Goal: Information Seeking & Learning: Check status

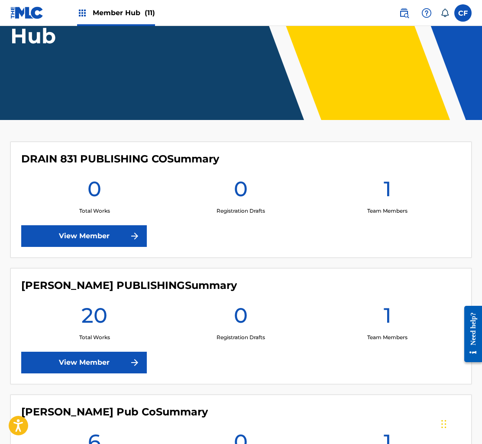
scroll to position [119, 0]
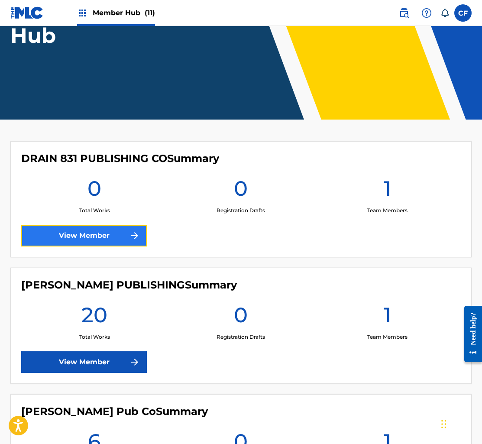
click at [122, 236] on link "View Member" at bounding box center [84, 236] width 126 height 22
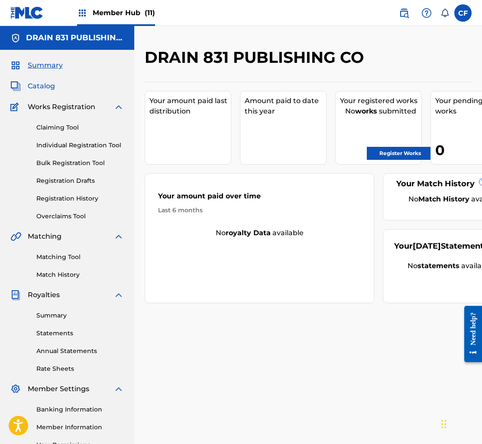
click at [40, 88] on span "Catalog" at bounding box center [41, 86] width 27 height 10
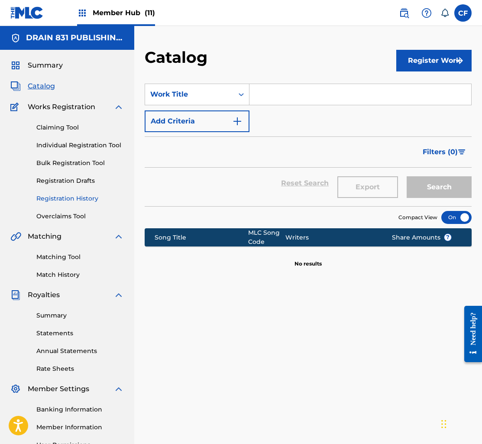
click at [66, 196] on link "Registration History" at bounding box center [79, 198] width 87 height 9
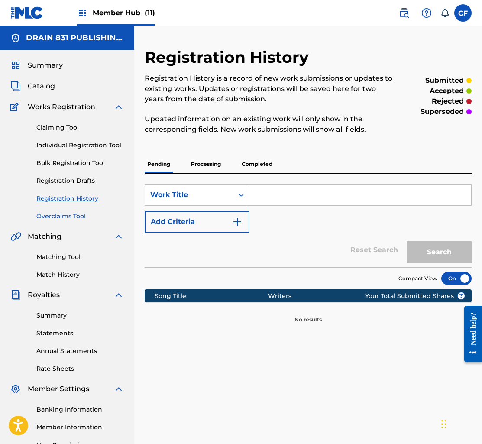
click at [69, 216] on link "Overclaims Tool" at bounding box center [79, 216] width 87 height 9
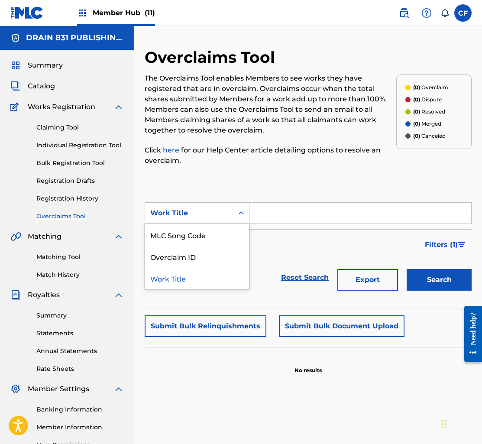
click at [227, 216] on div "Work Title" at bounding box center [189, 213] width 78 height 10
click at [293, 212] on input "Search Form" at bounding box center [360, 213] width 222 height 21
paste input "ARMY OF ONE"
type input "ARMY OF ONE"
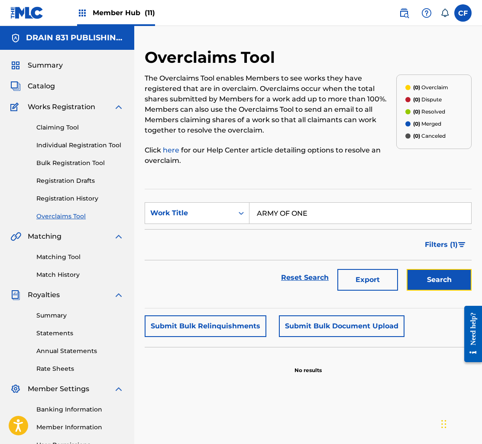
click at [463, 288] on button "Search" at bounding box center [439, 280] width 65 height 22
click at [427, 279] on button "Search" at bounding box center [439, 280] width 65 height 22
click at [399, 14] on img at bounding box center [404, 13] width 10 height 10
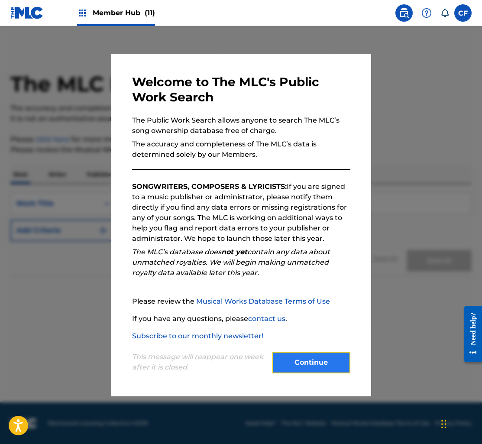
click at [303, 358] on button "Continue" at bounding box center [311, 363] width 78 height 22
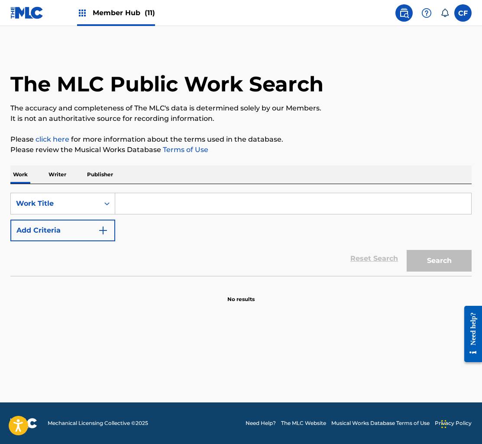
click at [239, 210] on input "Search Form" at bounding box center [293, 203] width 356 height 21
paste input "ARMY OF ONE"
click at [445, 254] on button "Search" at bounding box center [439, 261] width 65 height 22
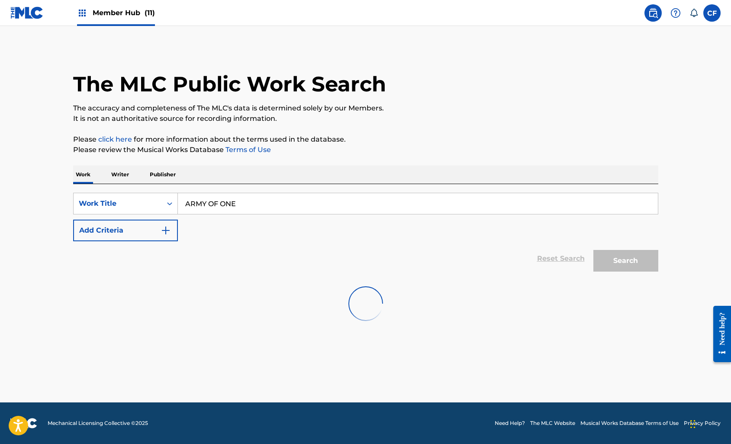
click at [273, 204] on input "ARMY OF ONE" at bounding box center [418, 203] width 480 height 21
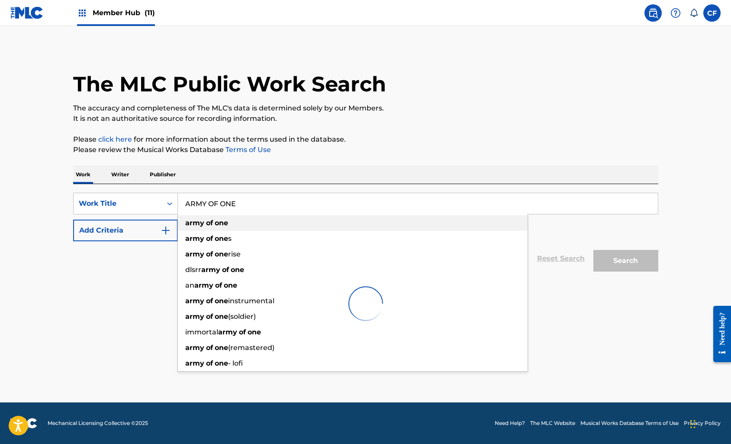
click at [223, 226] on strong "one" at bounding box center [221, 223] width 13 height 8
type input "army of one"
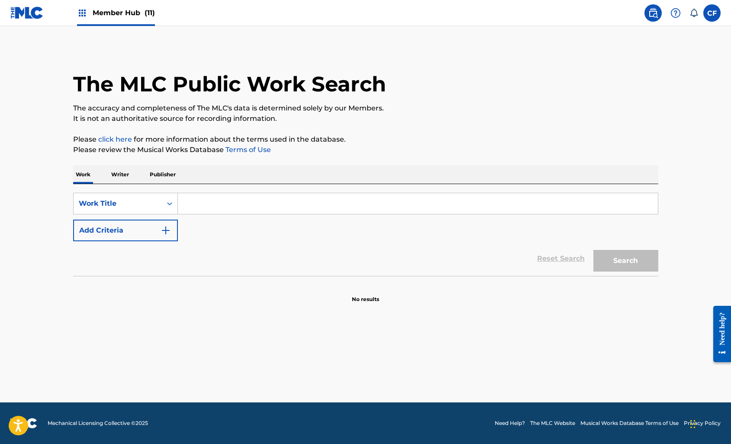
click at [369, 204] on input "Search Form" at bounding box center [418, 203] width 480 height 21
paste input "ARMY OF ONE"
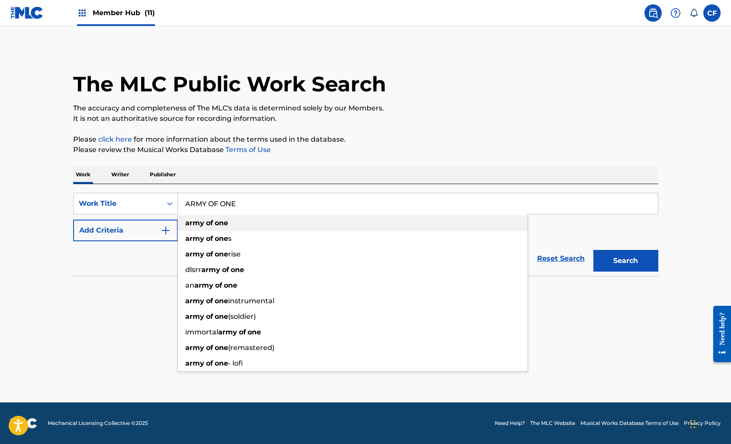
click at [323, 228] on div "army of one" at bounding box center [353, 223] width 350 height 16
type input "army of one"
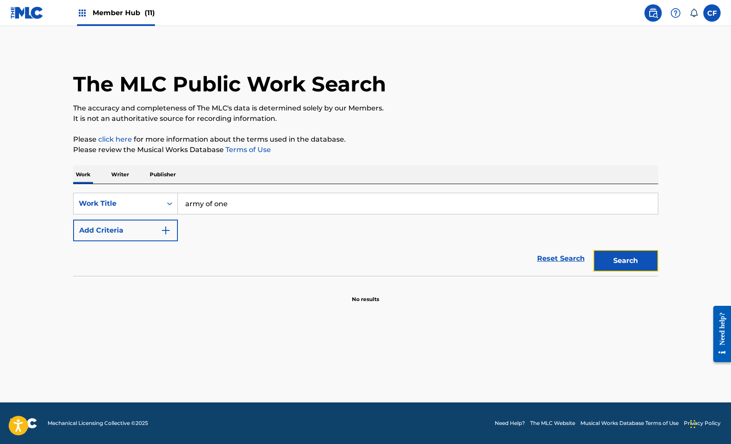
click at [625, 262] on button "Search" at bounding box center [626, 261] width 65 height 22
click at [133, 168] on div "Work Writer Publisher" at bounding box center [365, 174] width 585 height 18
click at [164, 174] on p "Publisher" at bounding box center [162, 174] width 31 height 18
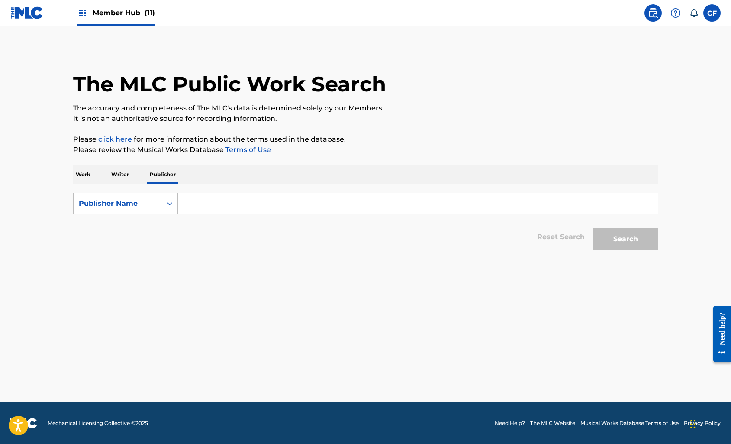
click at [89, 180] on p "Work" at bounding box center [83, 174] width 20 height 18
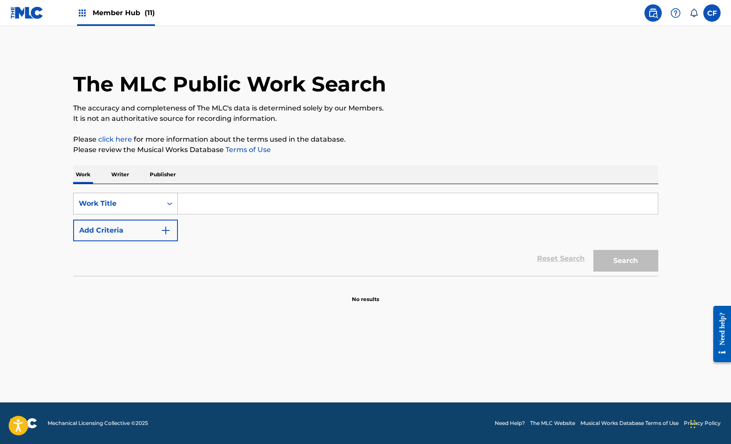
click at [124, 213] on div "Work Title" at bounding box center [125, 204] width 105 height 22
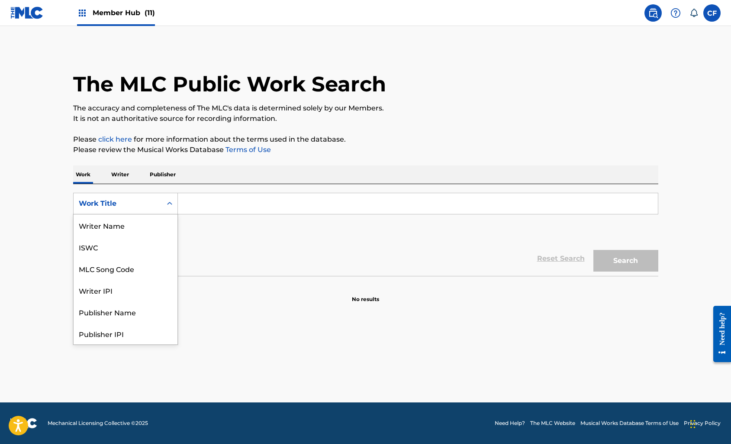
scroll to position [43, 0]
click at [126, 175] on p "Writer" at bounding box center [120, 174] width 23 height 18
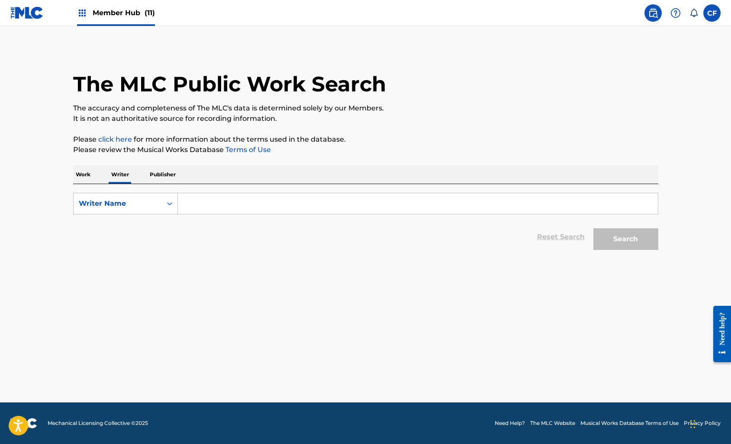
click at [198, 207] on input "Search Form" at bounding box center [418, 203] width 480 height 21
paste input "CIARAMITARO SALVATORE JOSEPH"
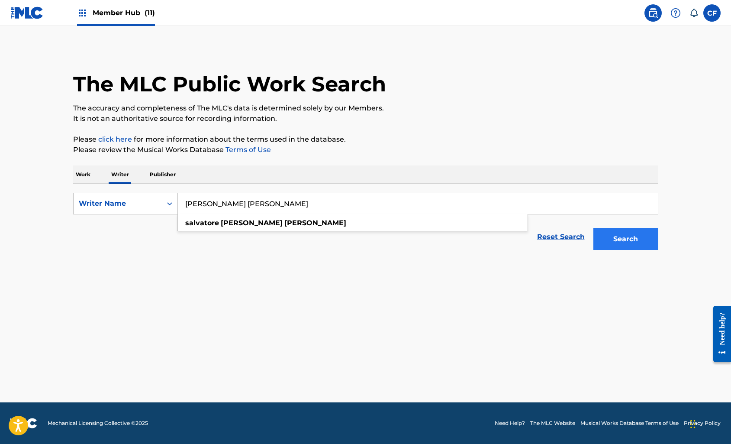
type input "CIARAMITARO SALVATORE JOSEPH"
click at [614, 237] on button "Search" at bounding box center [626, 239] width 65 height 22
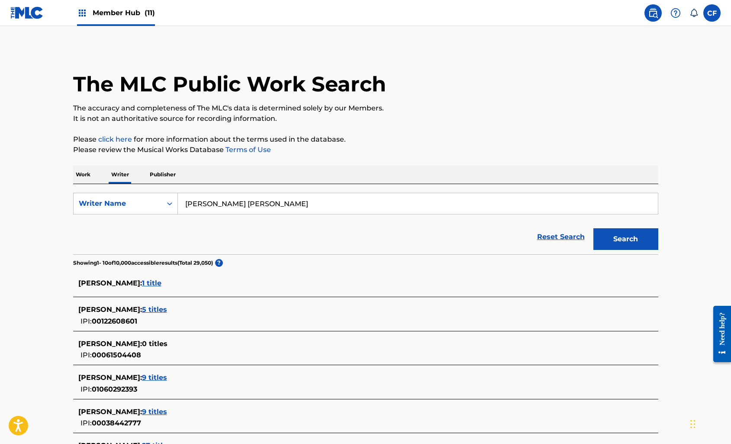
scroll to position [245, 0]
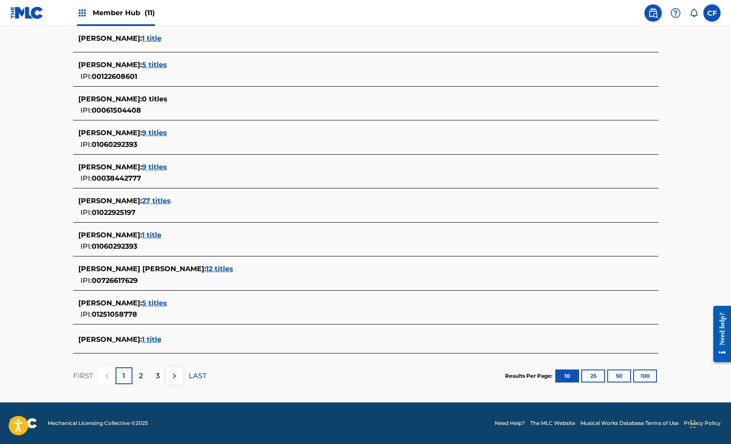
click at [162, 234] on span "1 title" at bounding box center [151, 235] width 19 height 8
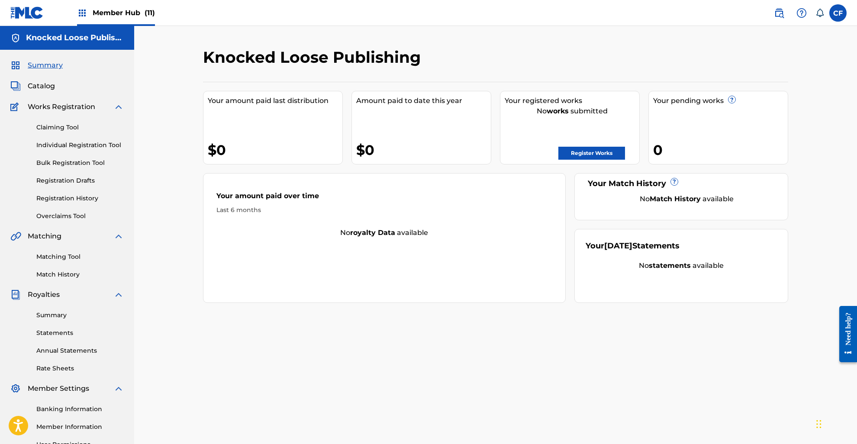
click at [42, 72] on div "Summary Catalog Works Registration Claiming Tool Individual Registration Tool B…" at bounding box center [67, 273] width 134 height 446
click at [50, 69] on span "Summary" at bounding box center [45, 65] width 35 height 10
click at [32, 15] on img at bounding box center [26, 12] width 33 height 13
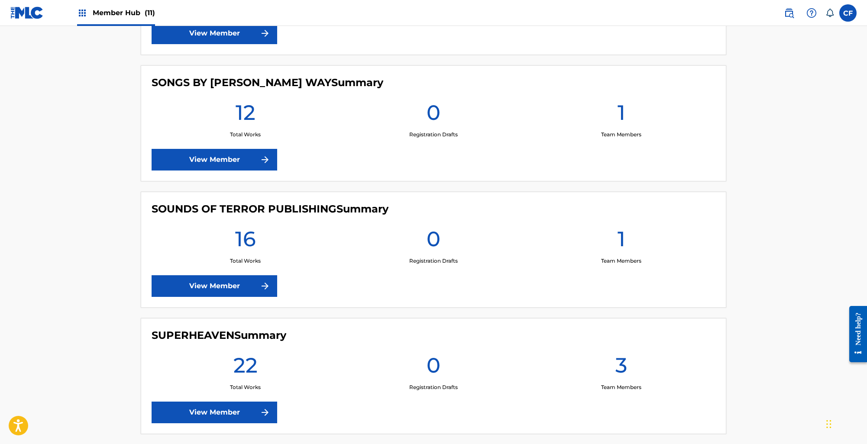
scroll to position [1248, 0]
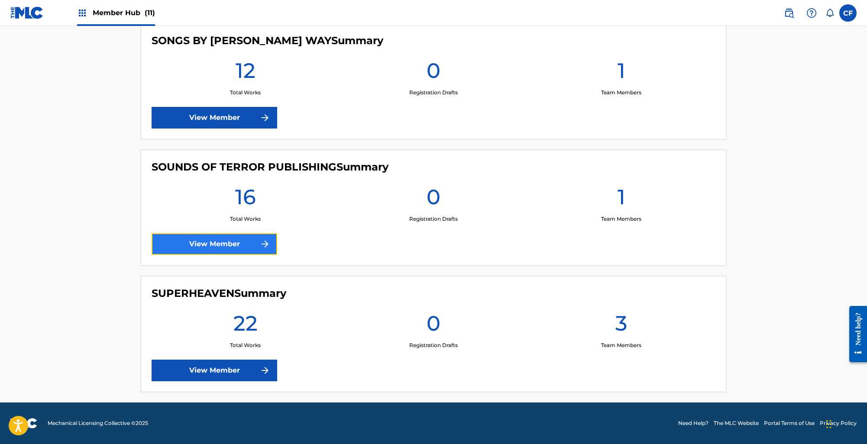
click at [221, 253] on link "View Member" at bounding box center [215, 244] width 126 height 22
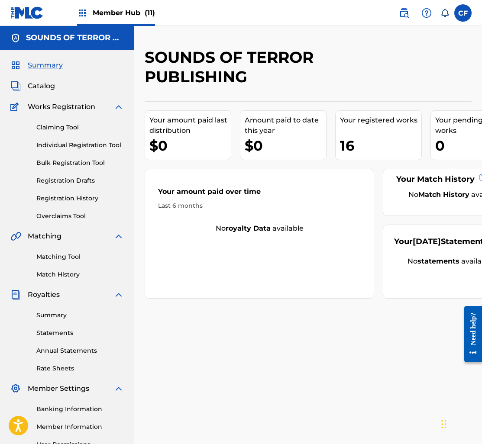
click at [56, 66] on span "Summary" at bounding box center [45, 65] width 35 height 10
click at [52, 7] on div "Member Hub (11)" at bounding box center [82, 13] width 145 height 26
click at [39, 15] on img at bounding box center [26, 12] width 33 height 13
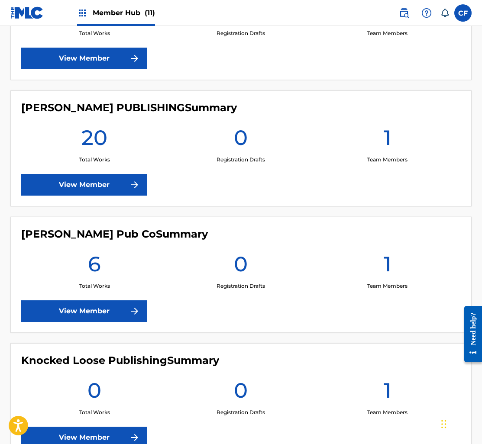
scroll to position [296, 0]
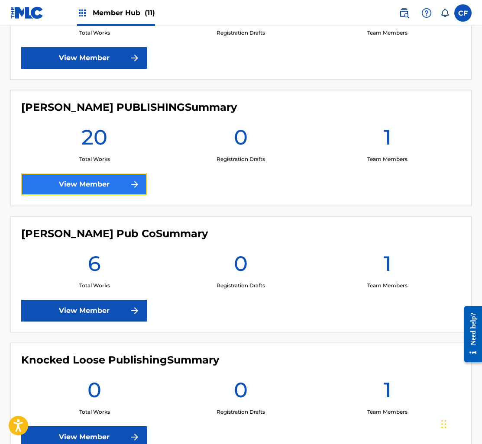
click at [103, 180] on link "View Member" at bounding box center [84, 185] width 126 height 22
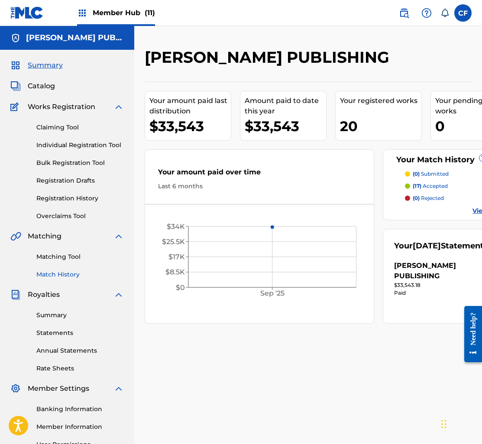
click at [45, 276] on link "Match History" at bounding box center [79, 274] width 87 height 9
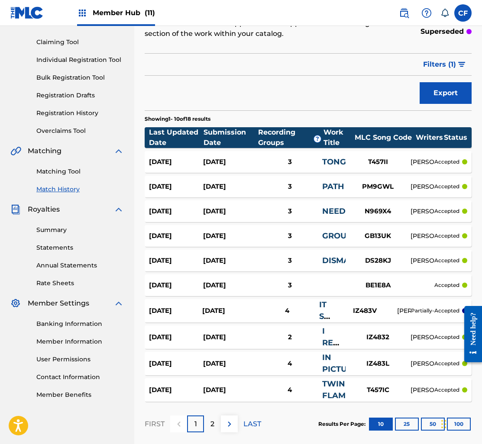
scroll to position [102, 0]
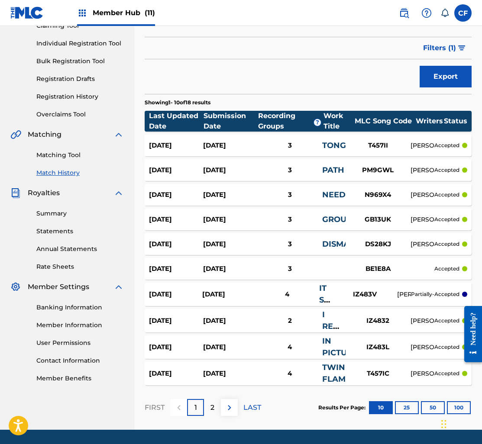
click at [403, 290] on div "[PERSON_NAME]" at bounding box center [404, 294] width 14 height 9
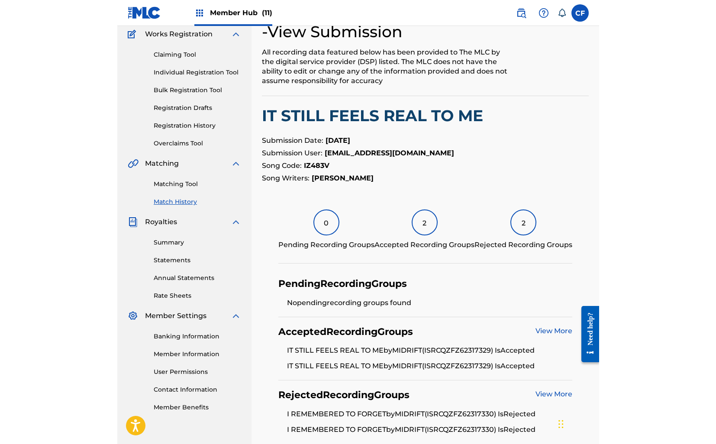
scroll to position [74, 0]
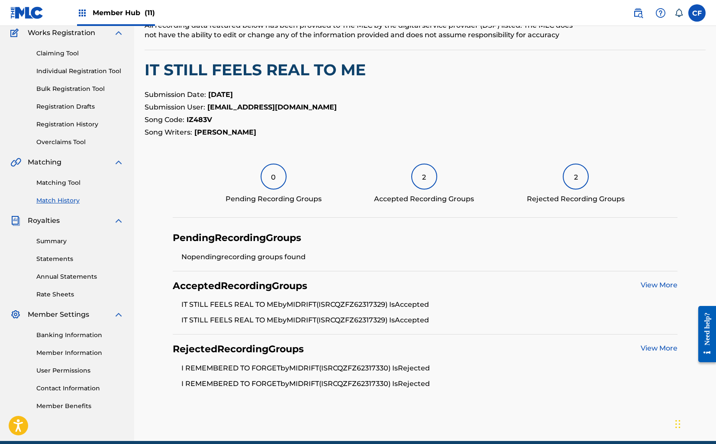
click at [51, 204] on link "Match History" at bounding box center [79, 200] width 87 height 9
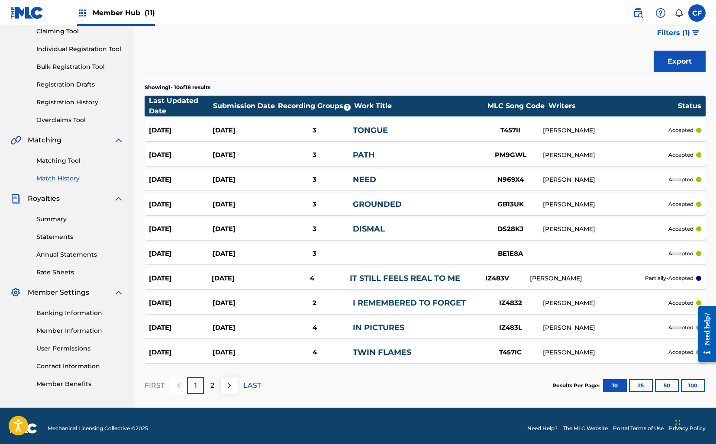
scroll to position [97, 0]
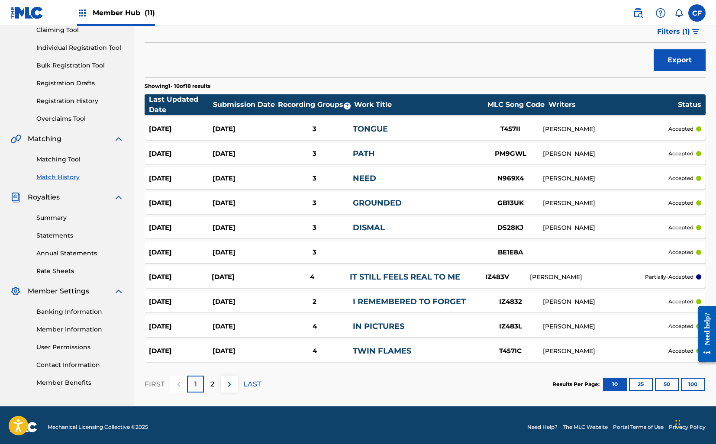
click at [367, 299] on link "I REMEMBERED TO FORGET" at bounding box center [409, 302] width 113 height 10
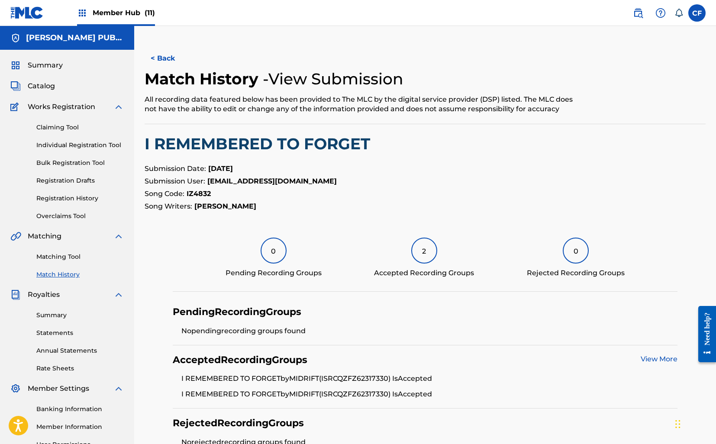
click at [50, 263] on div "Matching Tool Match History" at bounding box center [66, 261] width 113 height 38
click at [58, 256] on link "Matching Tool" at bounding box center [79, 256] width 87 height 9
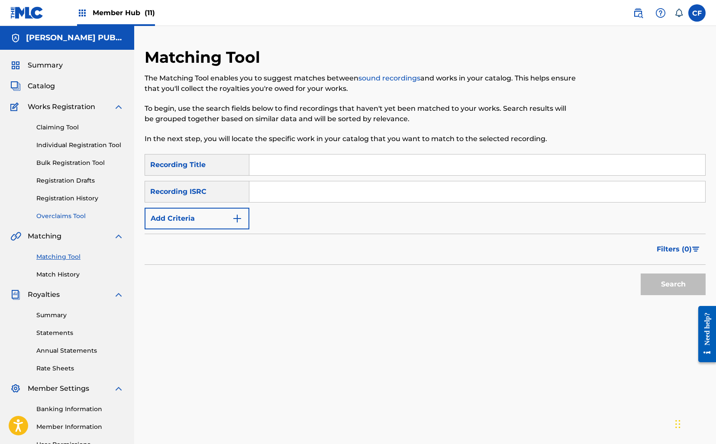
click at [79, 217] on link "Overclaims Tool" at bounding box center [79, 216] width 87 height 9
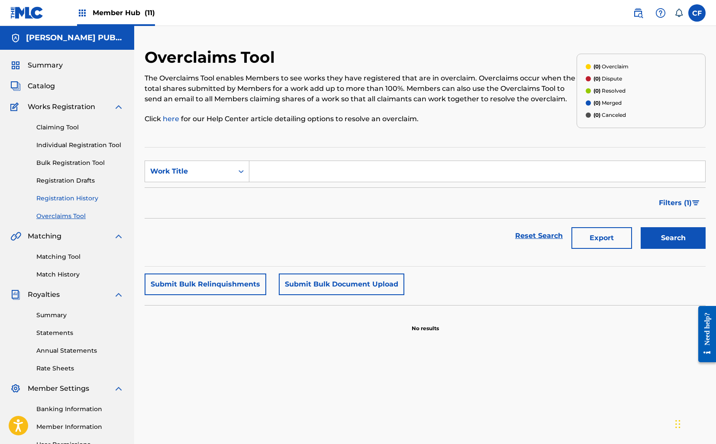
click at [87, 198] on link "Registration History" at bounding box center [79, 198] width 87 height 9
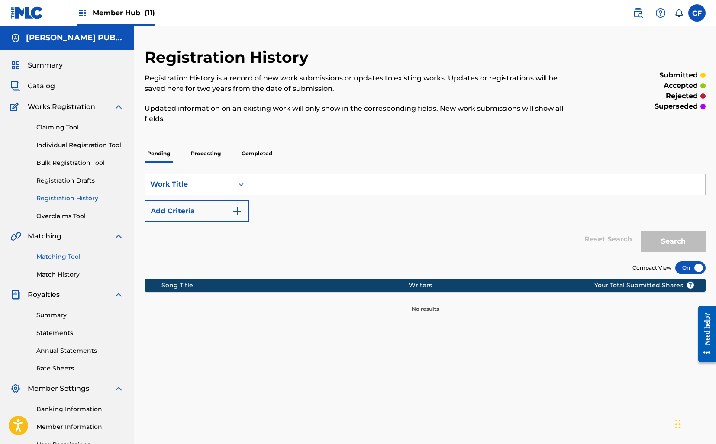
click at [63, 256] on link "Matching Tool" at bounding box center [79, 256] width 87 height 9
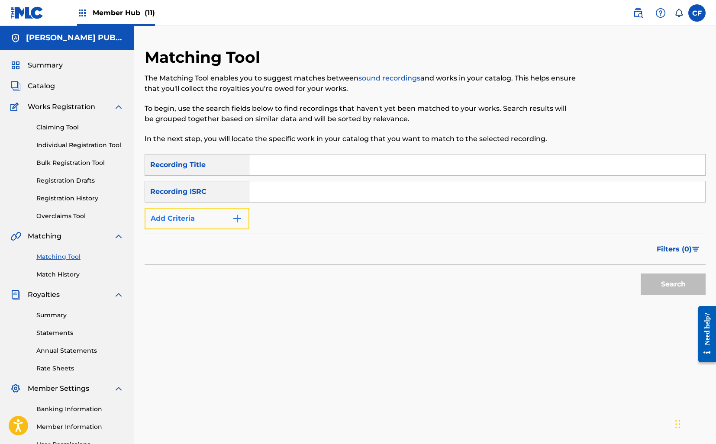
click at [220, 213] on button "Add Criteria" at bounding box center [197, 219] width 105 height 22
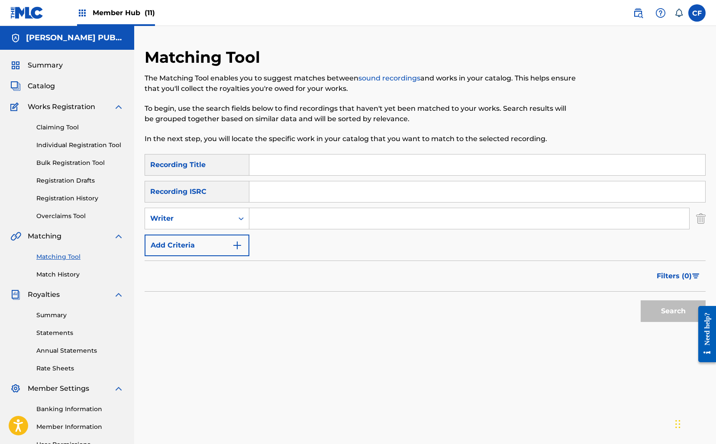
click at [272, 214] on input "Search Form" at bounding box center [469, 218] width 440 height 21
type input "gus mehrkam"
click at [641, 300] on button "Search" at bounding box center [673, 311] width 65 height 22
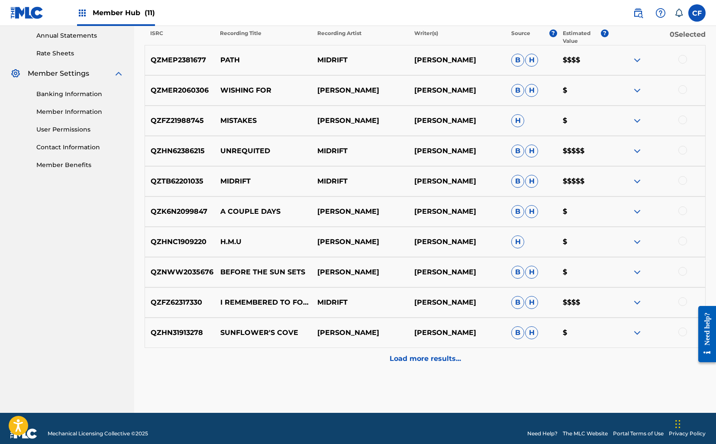
scroll to position [326, 0]
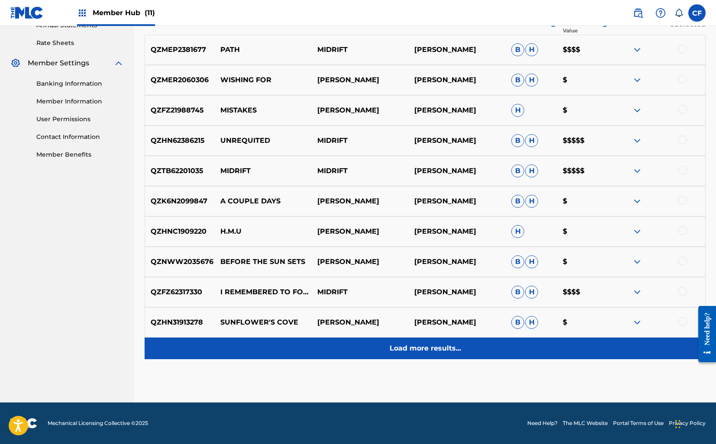
click at [418, 358] on div "Load more results..." at bounding box center [425, 349] width 561 height 22
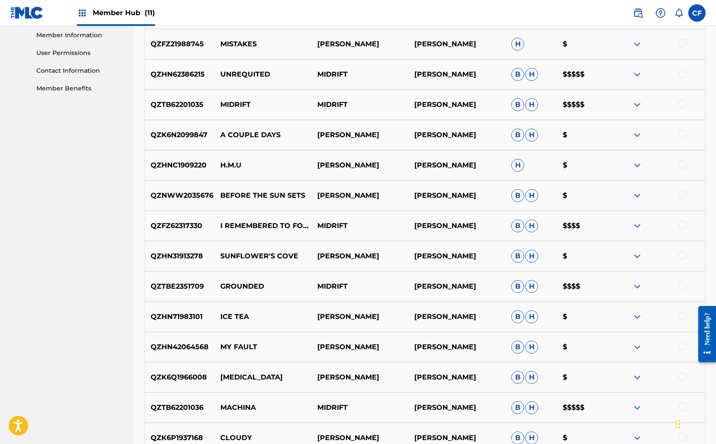
scroll to position [394, 0]
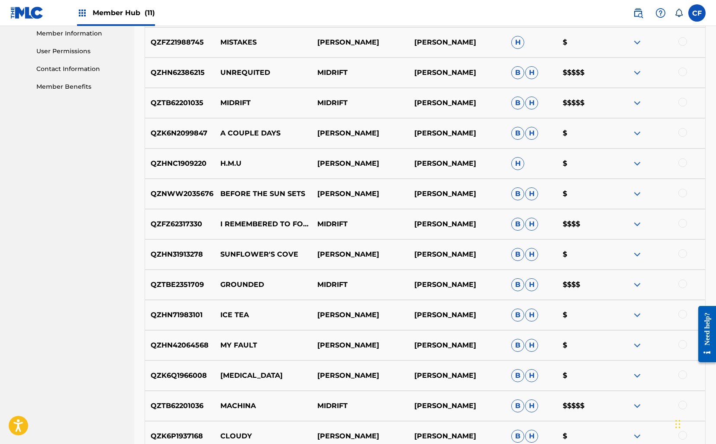
click at [634, 255] on img at bounding box center [637, 254] width 10 height 10
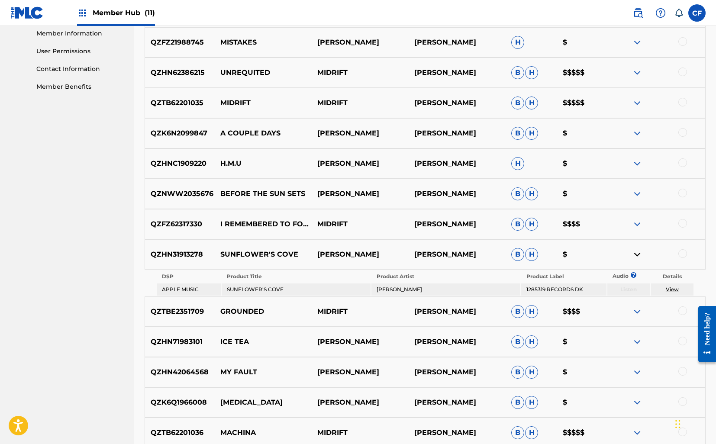
click at [671, 288] on link "View" at bounding box center [672, 289] width 13 height 6
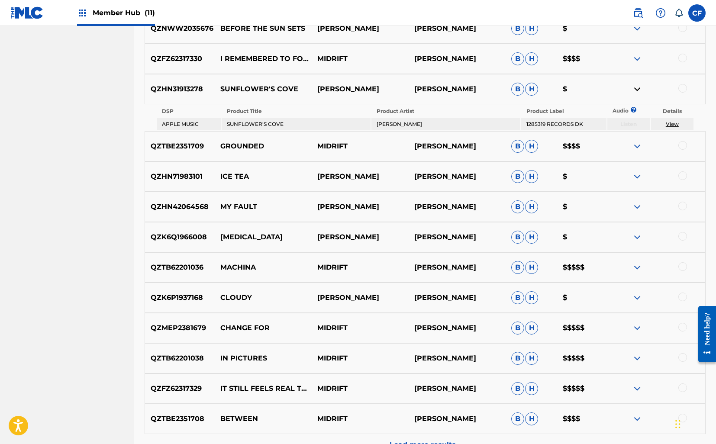
scroll to position [656, 0]
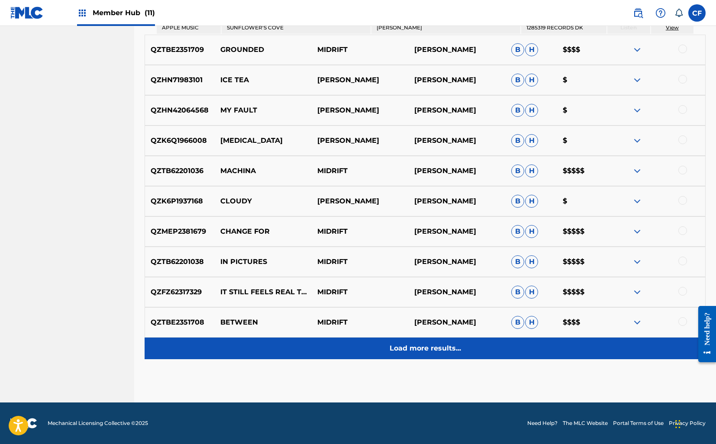
click at [388, 356] on div "Load more results..." at bounding box center [425, 349] width 561 height 22
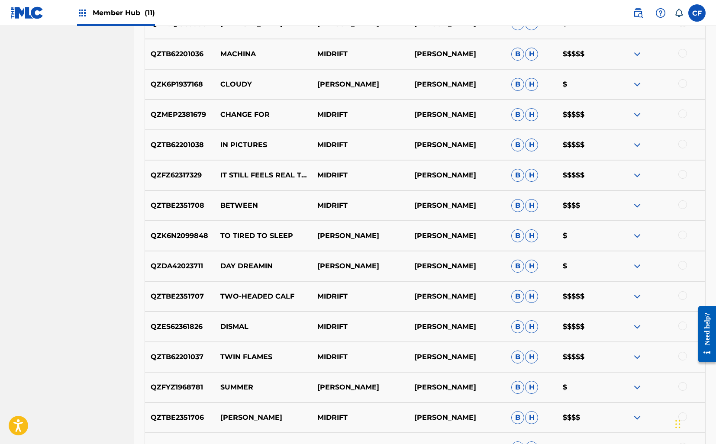
scroll to position [751, 0]
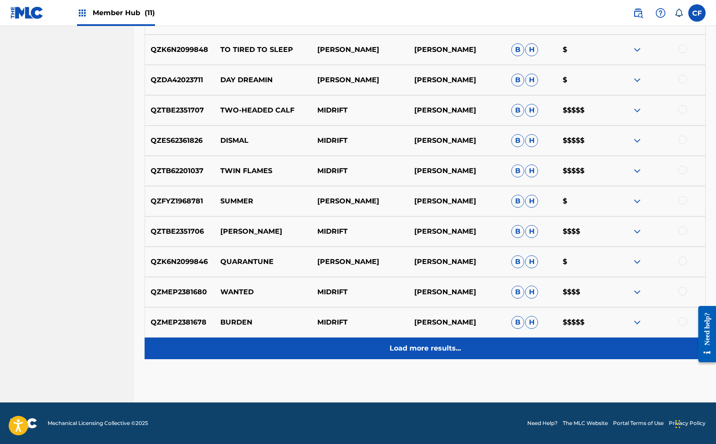
click at [422, 349] on p "Load more results..." at bounding box center [425, 348] width 71 height 10
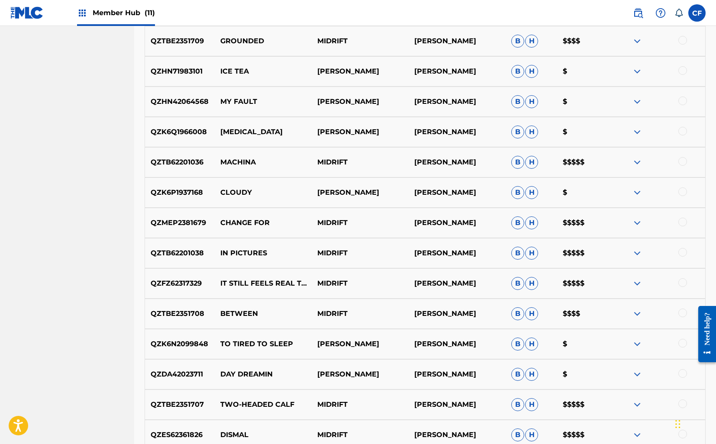
scroll to position [0, 0]
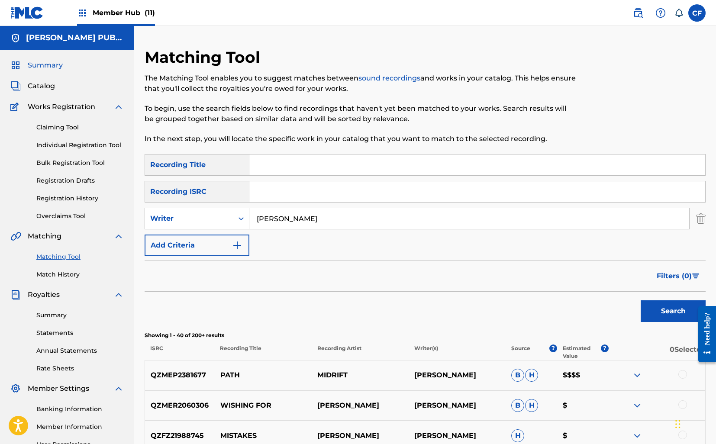
click at [45, 66] on span "Summary" at bounding box center [45, 65] width 35 height 10
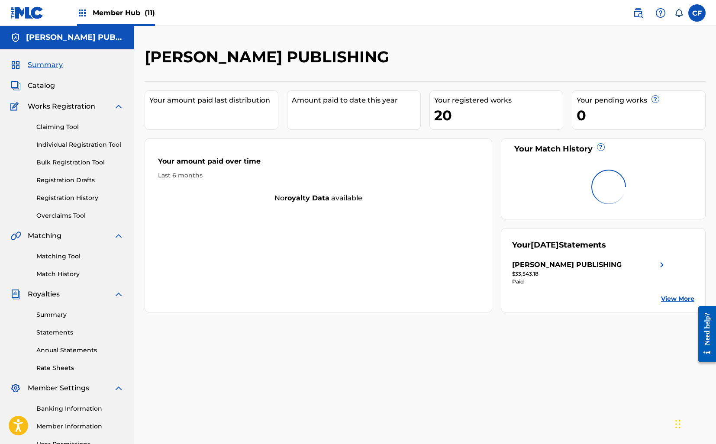
click at [659, 266] on img at bounding box center [662, 265] width 10 height 10
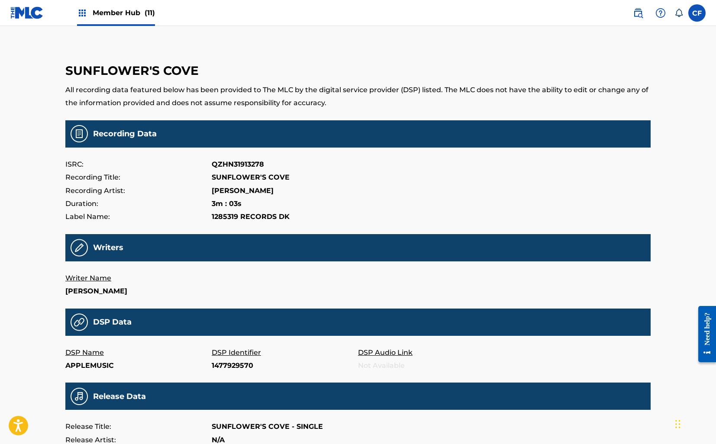
click at [19, 9] on img at bounding box center [26, 12] width 33 height 13
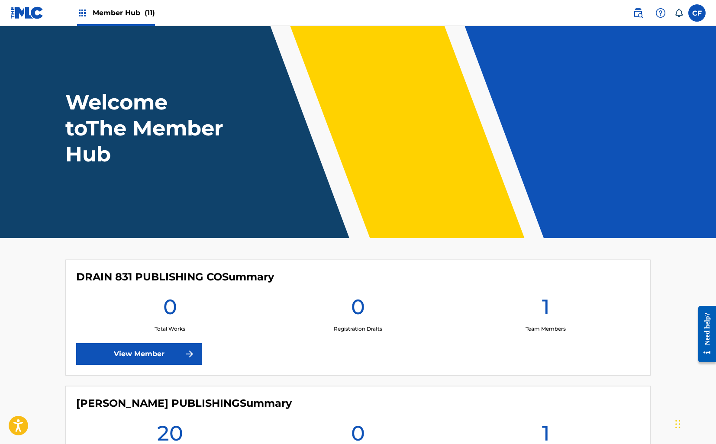
click at [100, 13] on span "Member Hub (11)" at bounding box center [124, 13] width 62 height 10
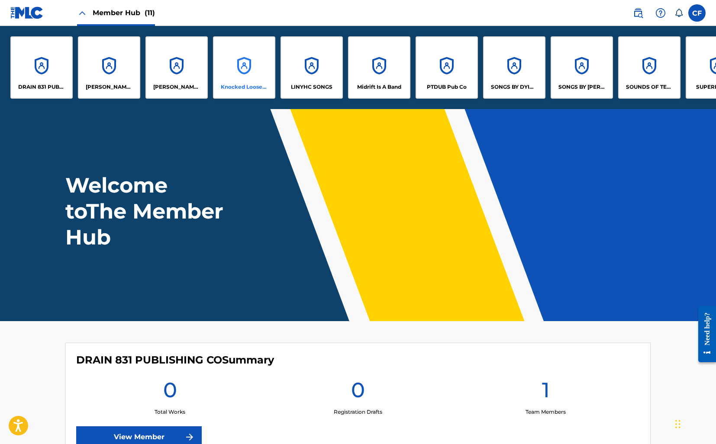
click at [228, 58] on div "Knocked Loose Publishing" at bounding box center [244, 67] width 62 height 62
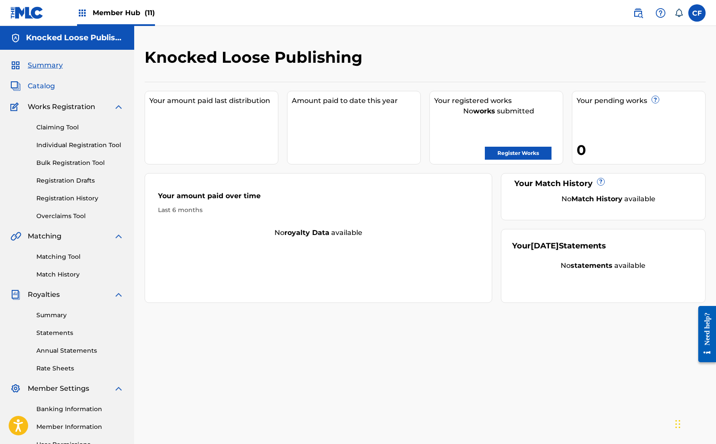
click at [50, 86] on span "Catalog" at bounding box center [41, 86] width 27 height 10
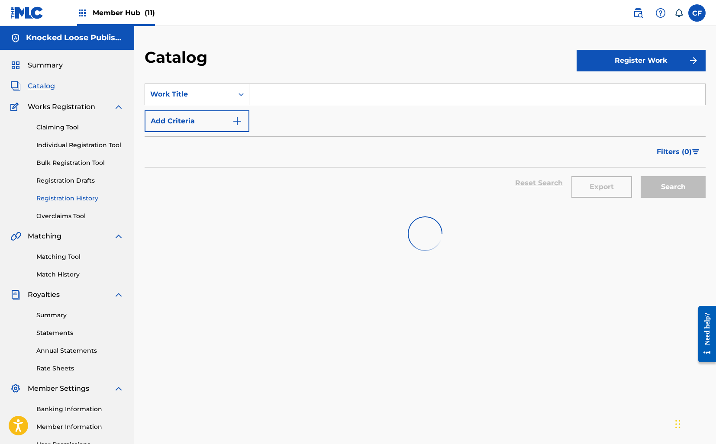
click at [63, 199] on link "Registration History" at bounding box center [79, 198] width 87 height 9
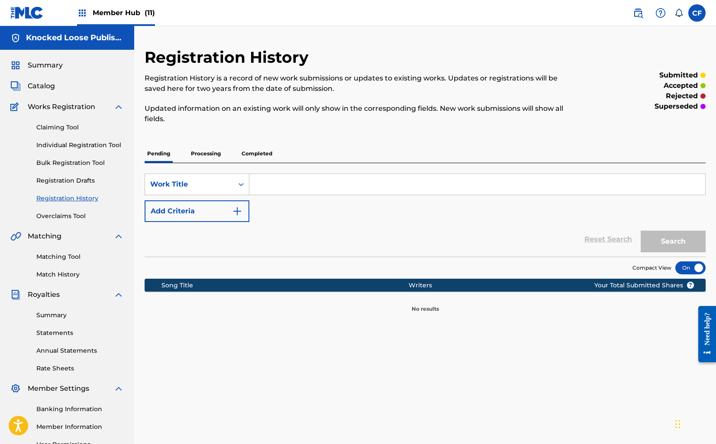
click at [210, 161] on p "Processing" at bounding box center [205, 154] width 35 height 18
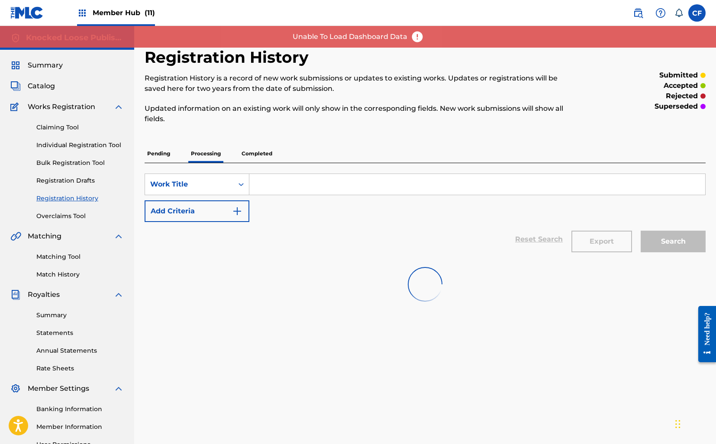
click at [265, 157] on p "Completed" at bounding box center [257, 154] width 36 height 18
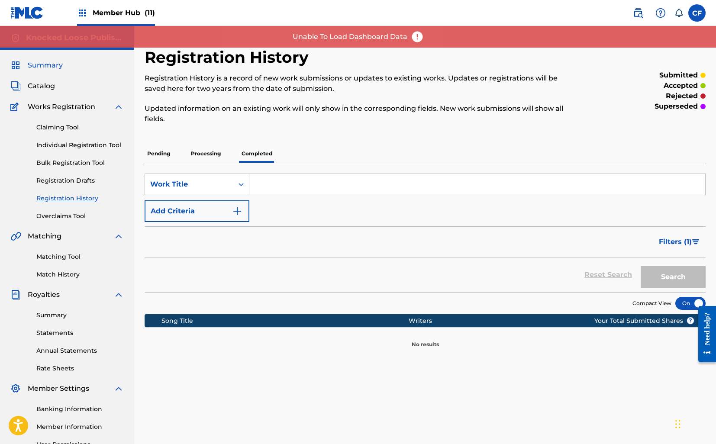
click at [53, 68] on span "Summary" at bounding box center [45, 65] width 35 height 10
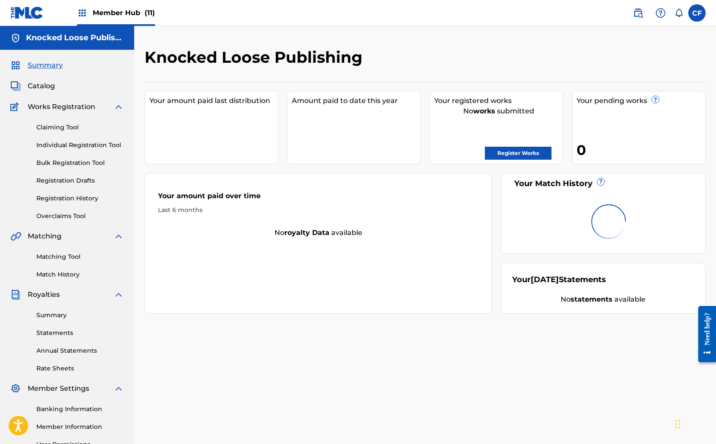
click at [102, 6] on div "Member Hub (11)" at bounding box center [116, 13] width 78 height 26
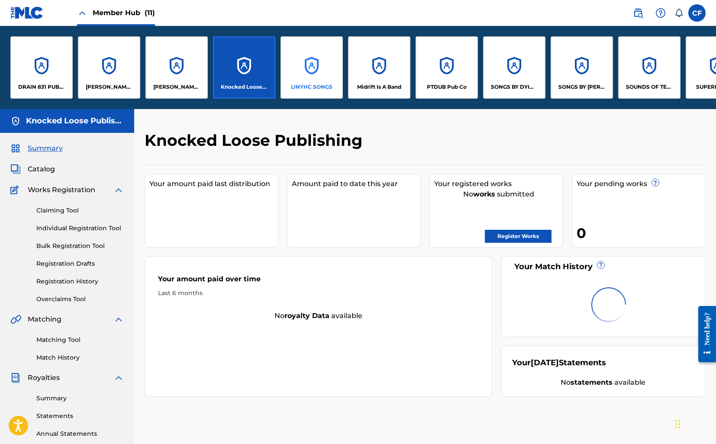
click at [318, 83] on p "LINYHC SONGS" at bounding box center [312, 87] width 42 height 8
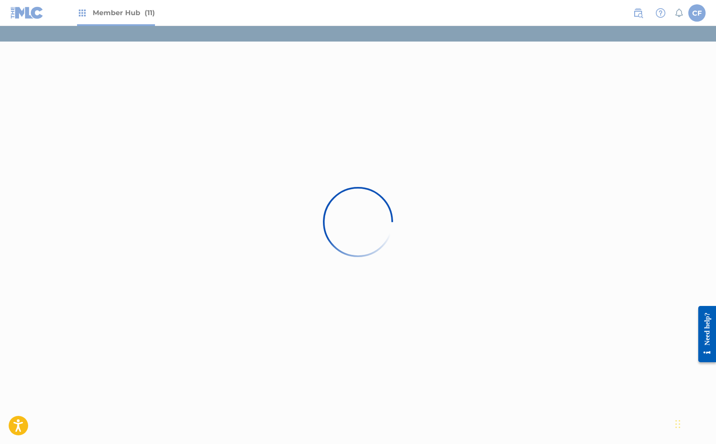
click at [29, 15] on div at bounding box center [358, 222] width 716 height 444
